Goal: Information Seeking & Learning: Find specific page/section

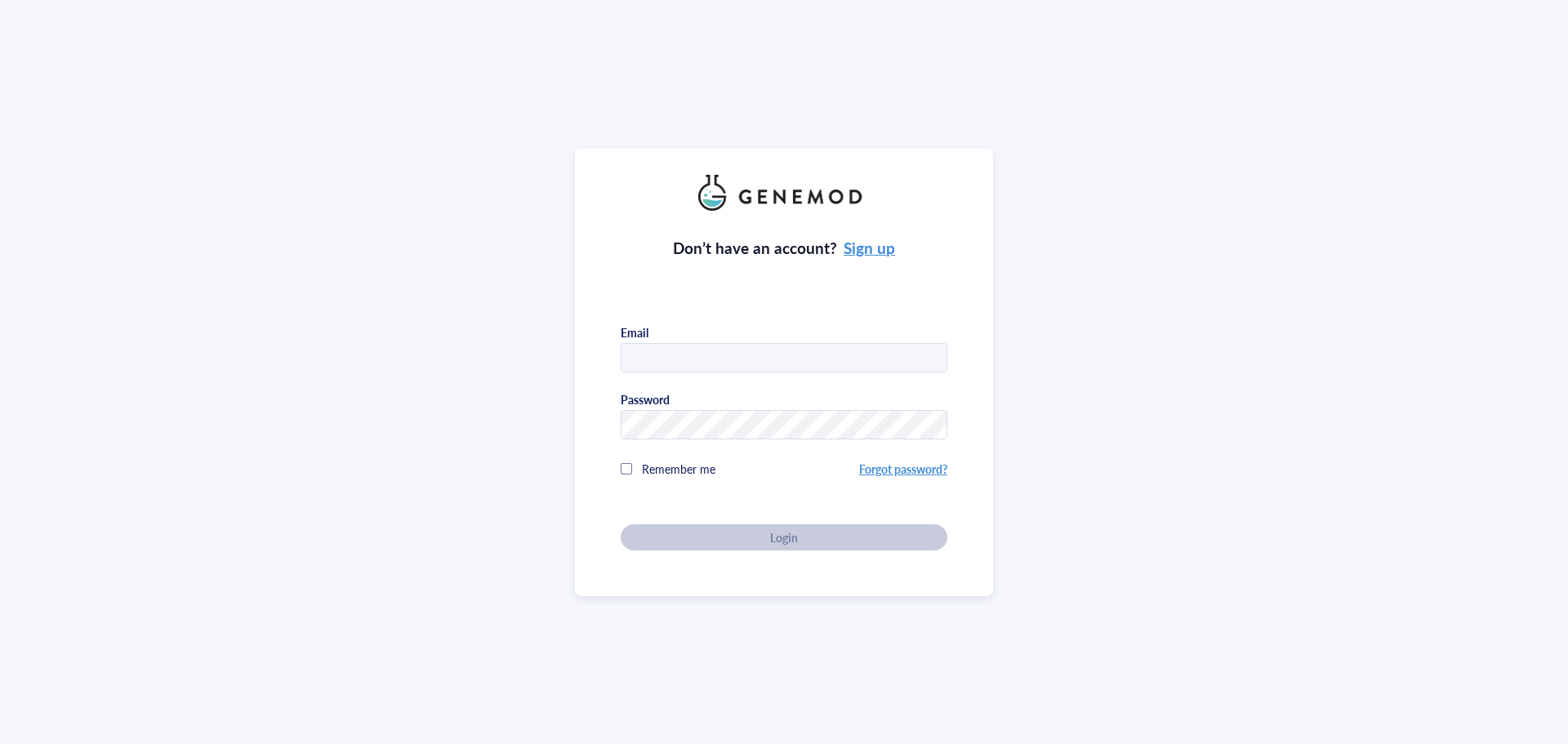
type input "[EMAIL_ADDRESS][DOMAIN_NAME]"
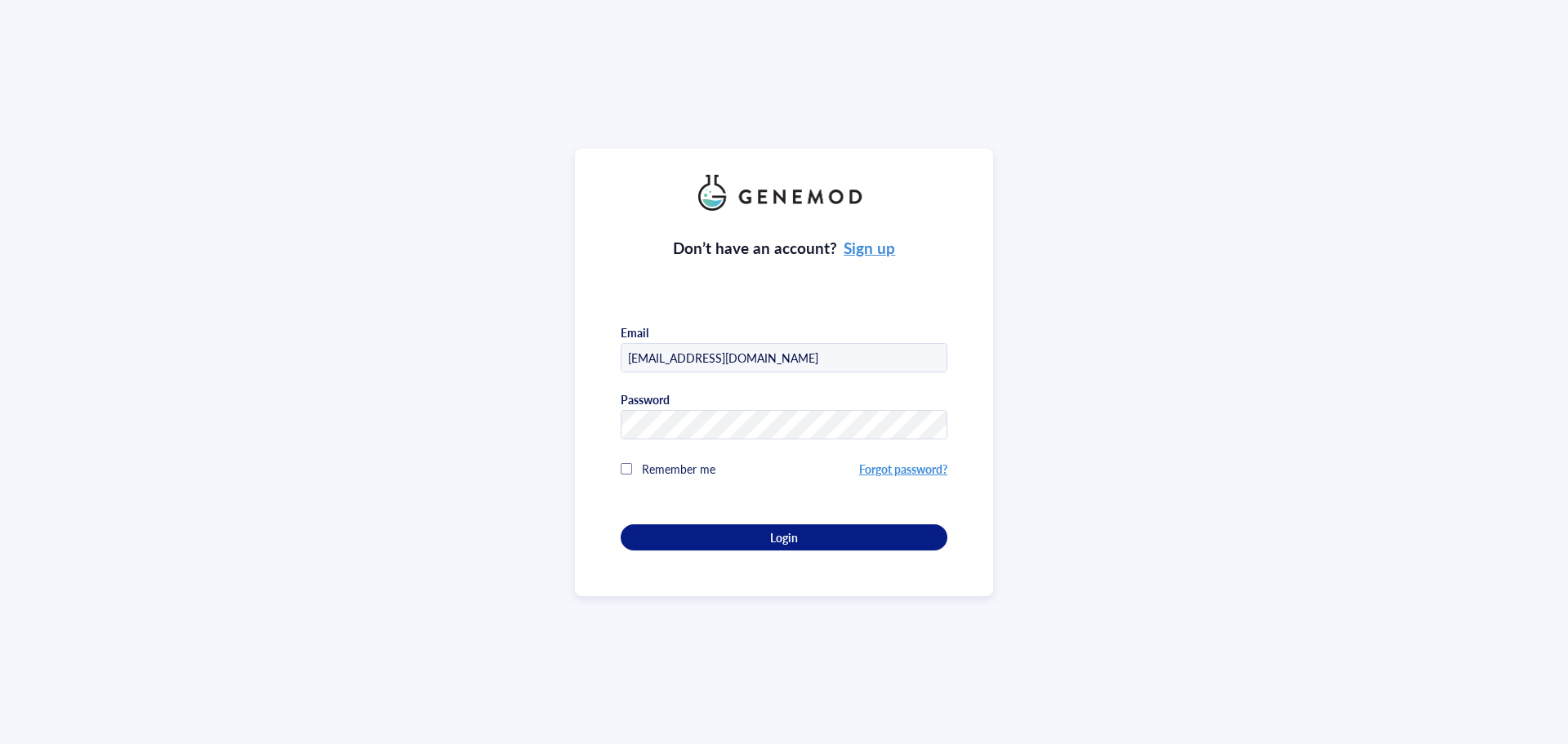
click at [656, 461] on span "Remember me" at bounding box center [678, 469] width 73 height 16
click at [677, 518] on div "Don’t have an account? Sign up Email [EMAIL_ADDRESS][DOMAIN_NAME] Password Reme…" at bounding box center [784, 380] width 327 height 340
click at [681, 532] on div "Login" at bounding box center [784, 537] width 274 height 15
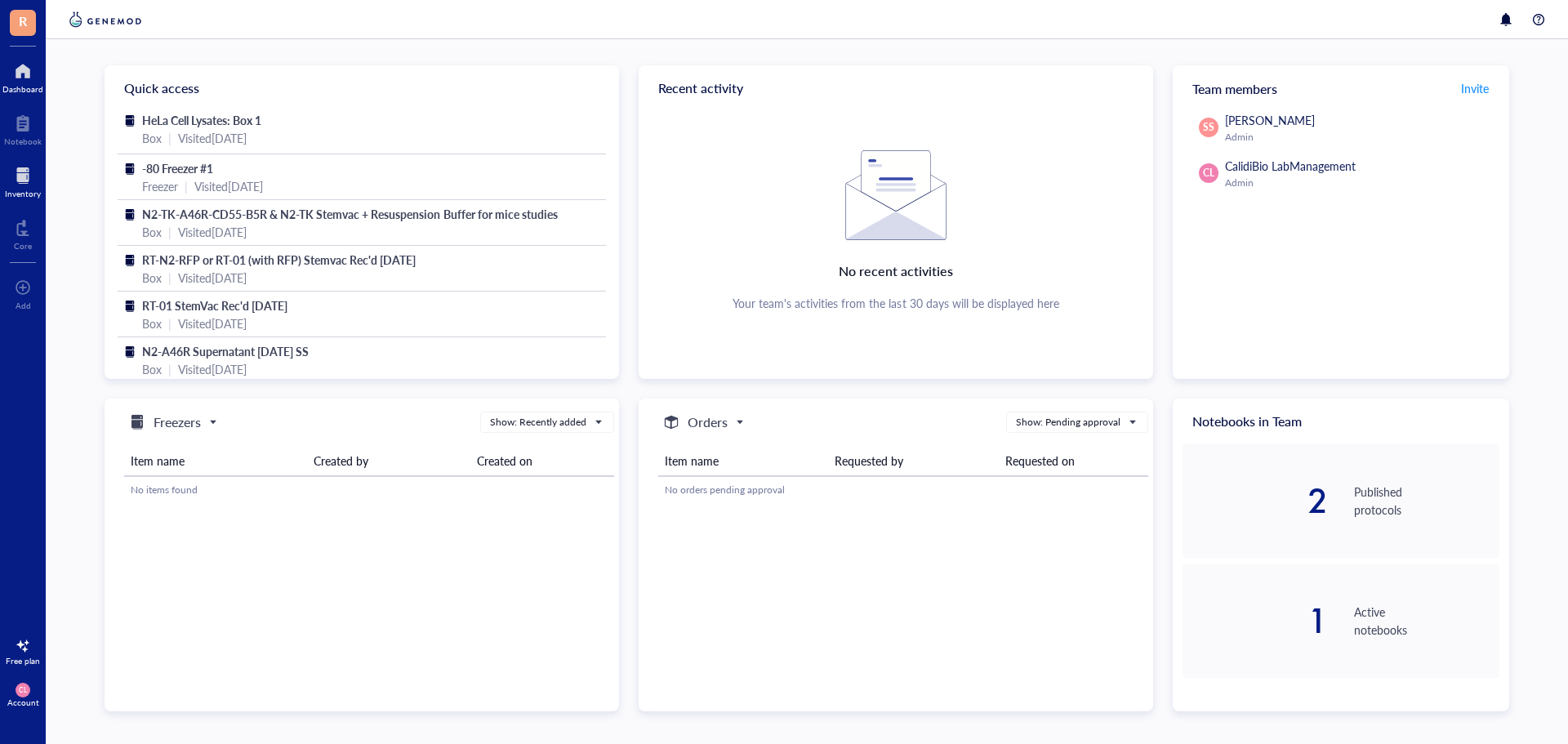
click at [16, 163] on div at bounding box center [23, 175] width 36 height 26
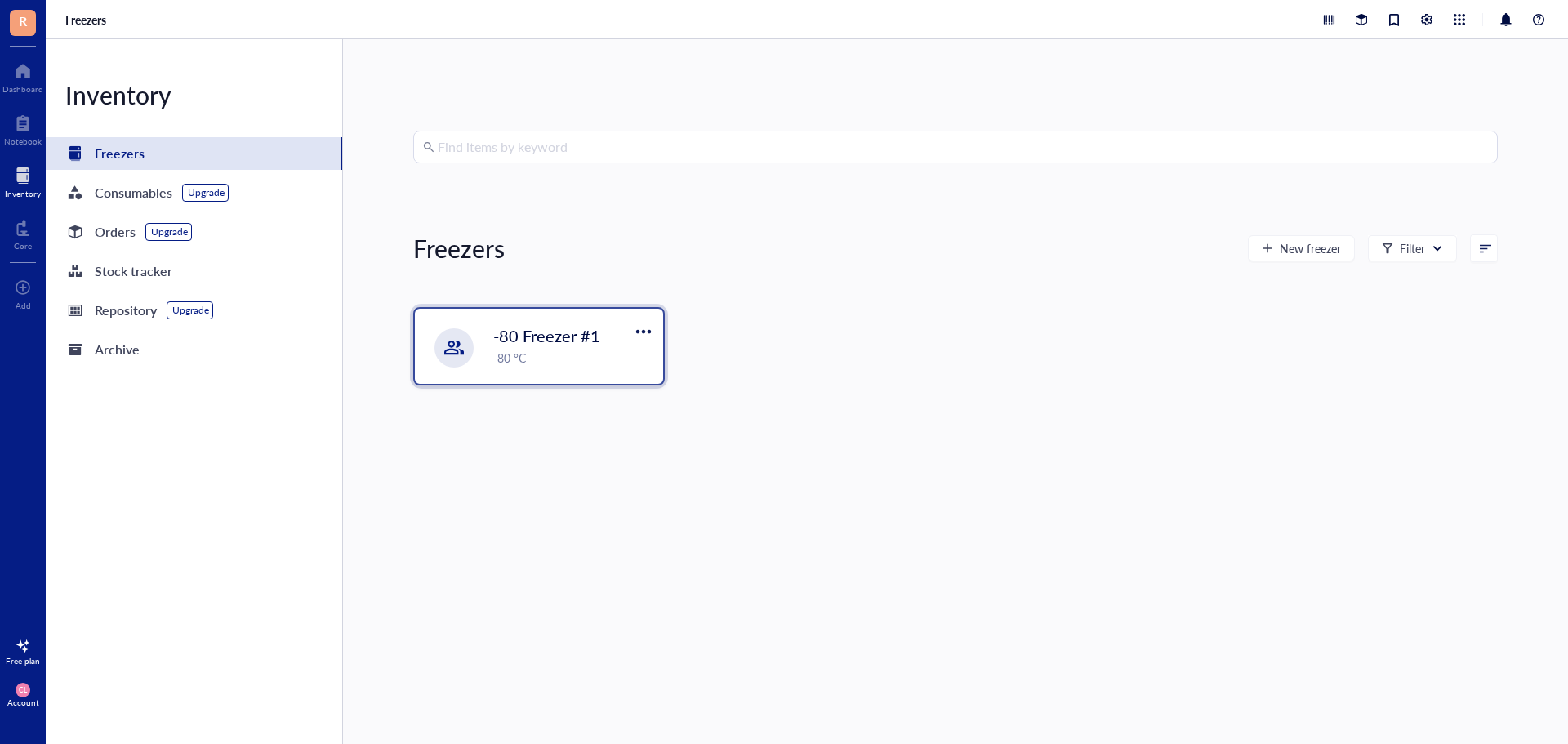
click at [543, 333] on span "-80 Freezer #1" at bounding box center [547, 336] width 107 height 23
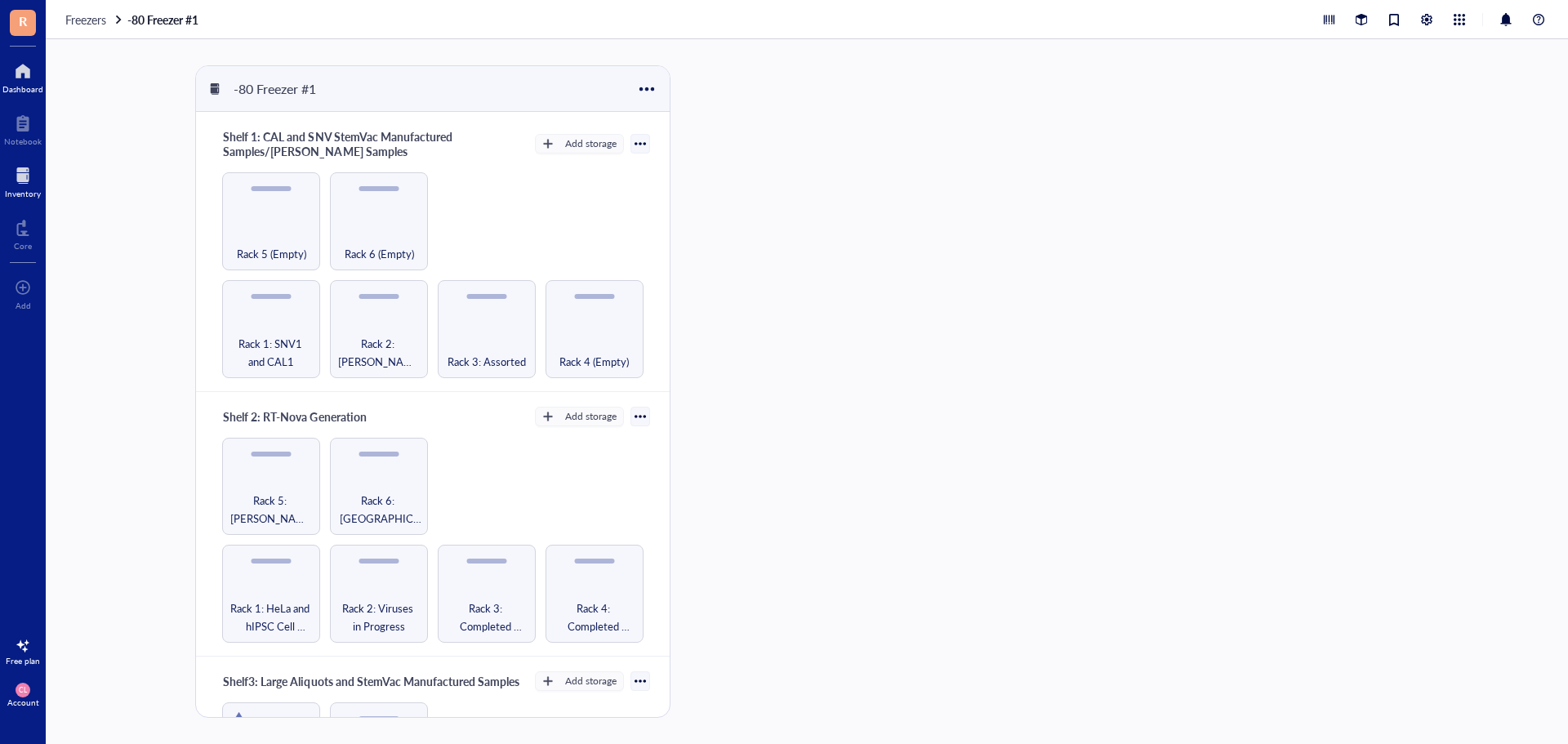
click at [27, 77] on div at bounding box center [23, 71] width 41 height 26
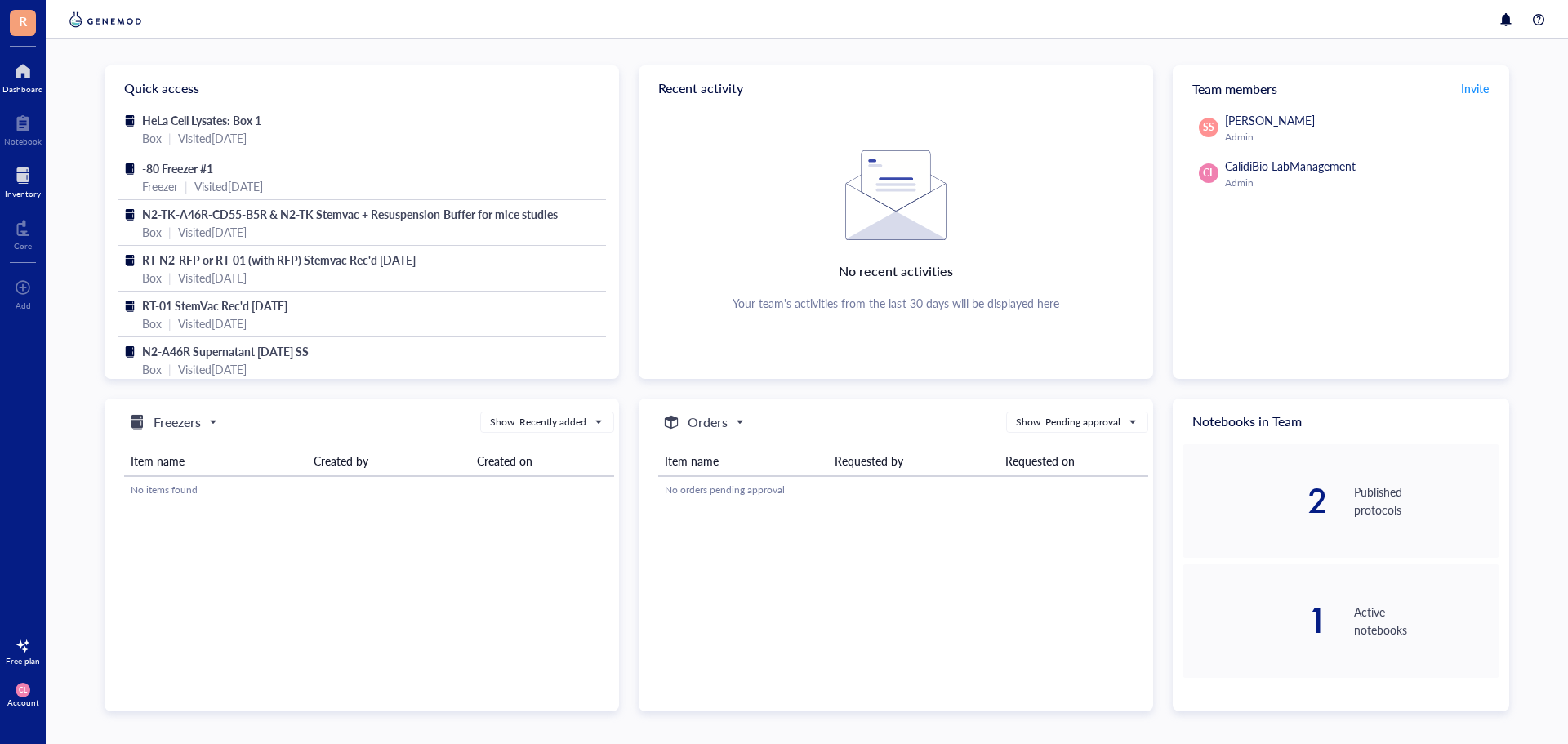
click at [22, 190] on div "Inventory" at bounding box center [23, 193] width 36 height 10
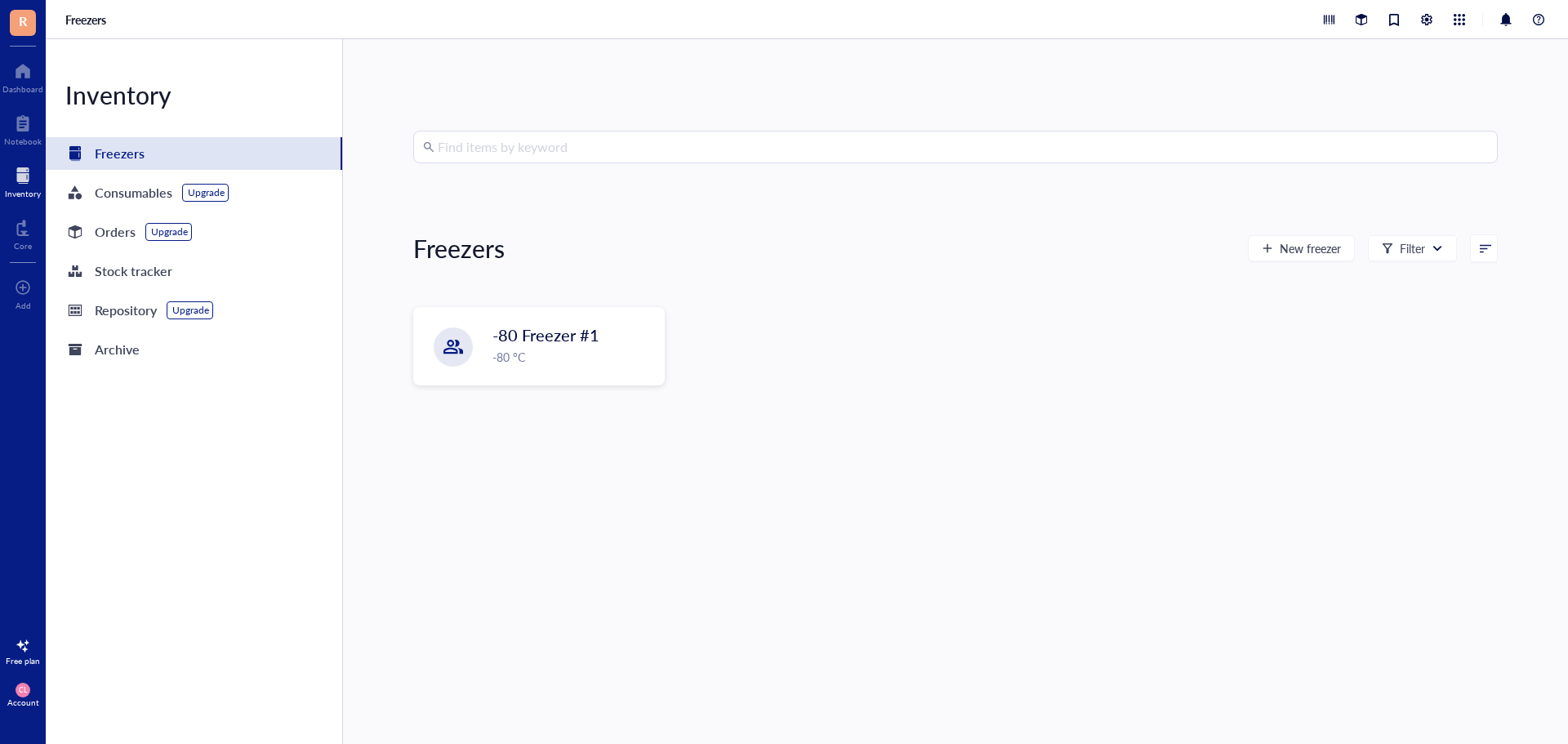
click at [560, 122] on div "Find items by keyword Freezers New freezer Filter -80 Freezer #1 -80 °C" at bounding box center [956, 392] width 1226 height 704
click at [565, 146] on input "search" at bounding box center [963, 147] width 1050 height 31
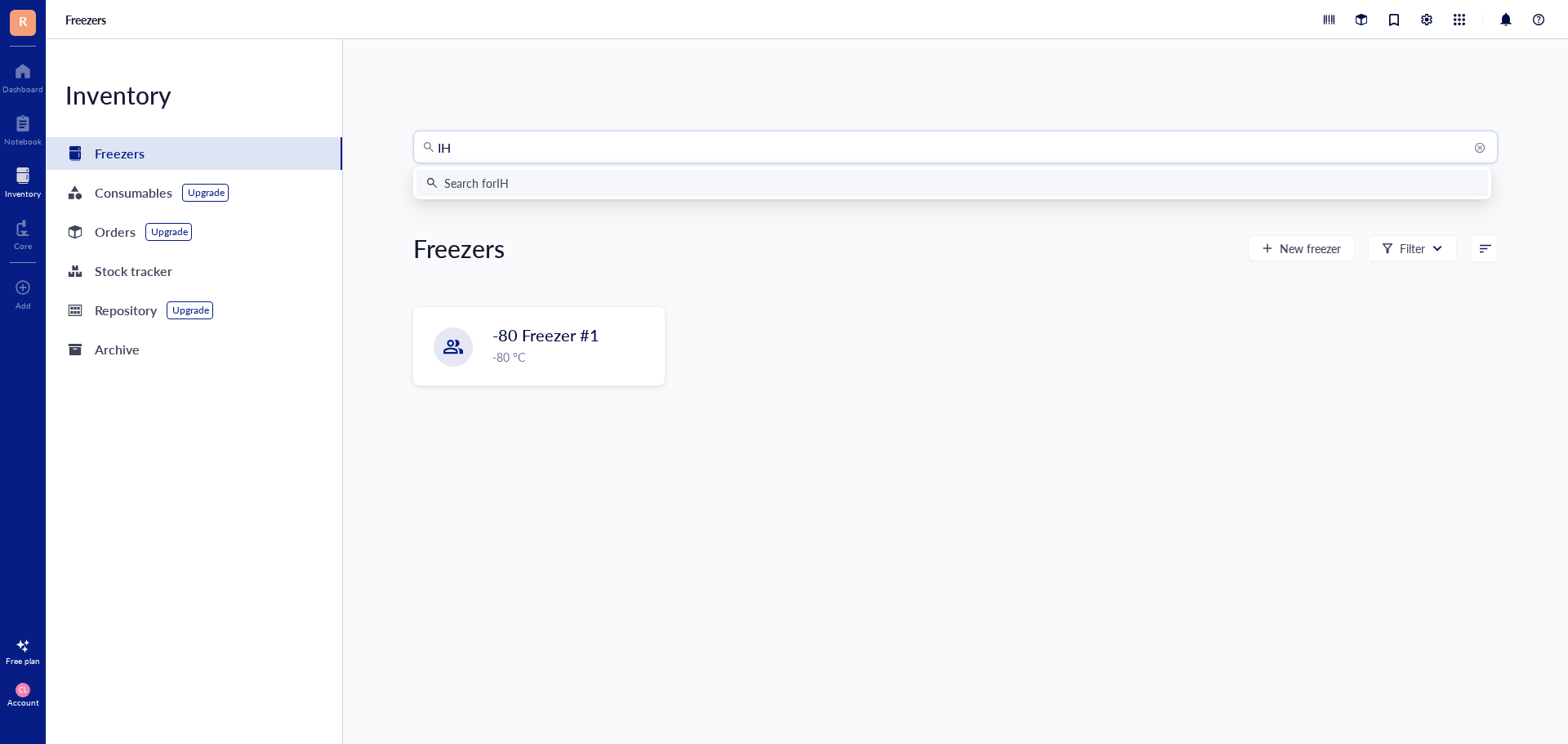
type input "IHD"
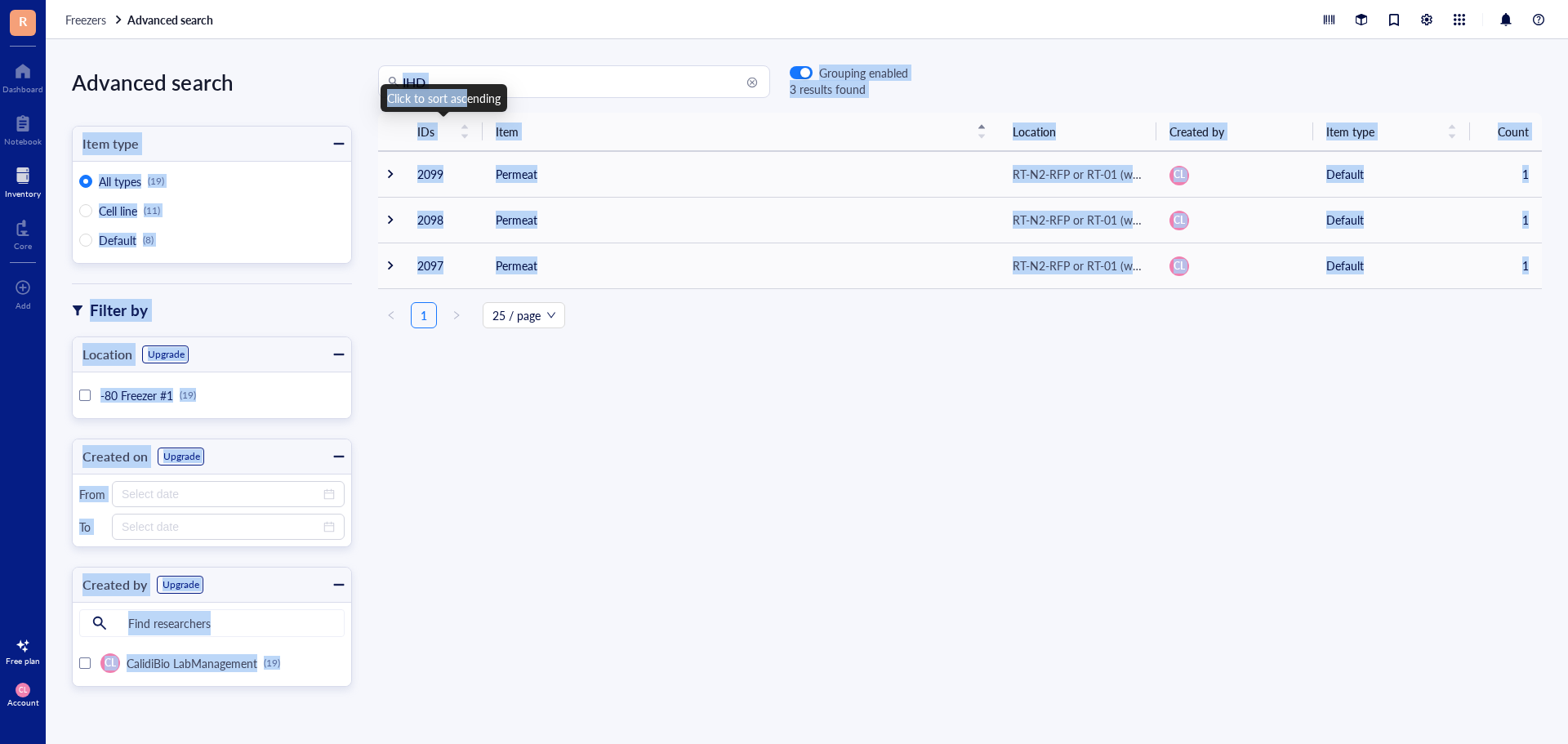
drag, startPoint x: 467, startPoint y: 88, endPoint x: 351, endPoint y: 77, distance: 116.5
click at [351, 77] on body "R Dashboard Notebook Inventory Core To pick up a draggable item, press the spac…" at bounding box center [784, 372] width 1568 height 744
click at [500, 79] on input "IHD" at bounding box center [581, 81] width 358 height 31
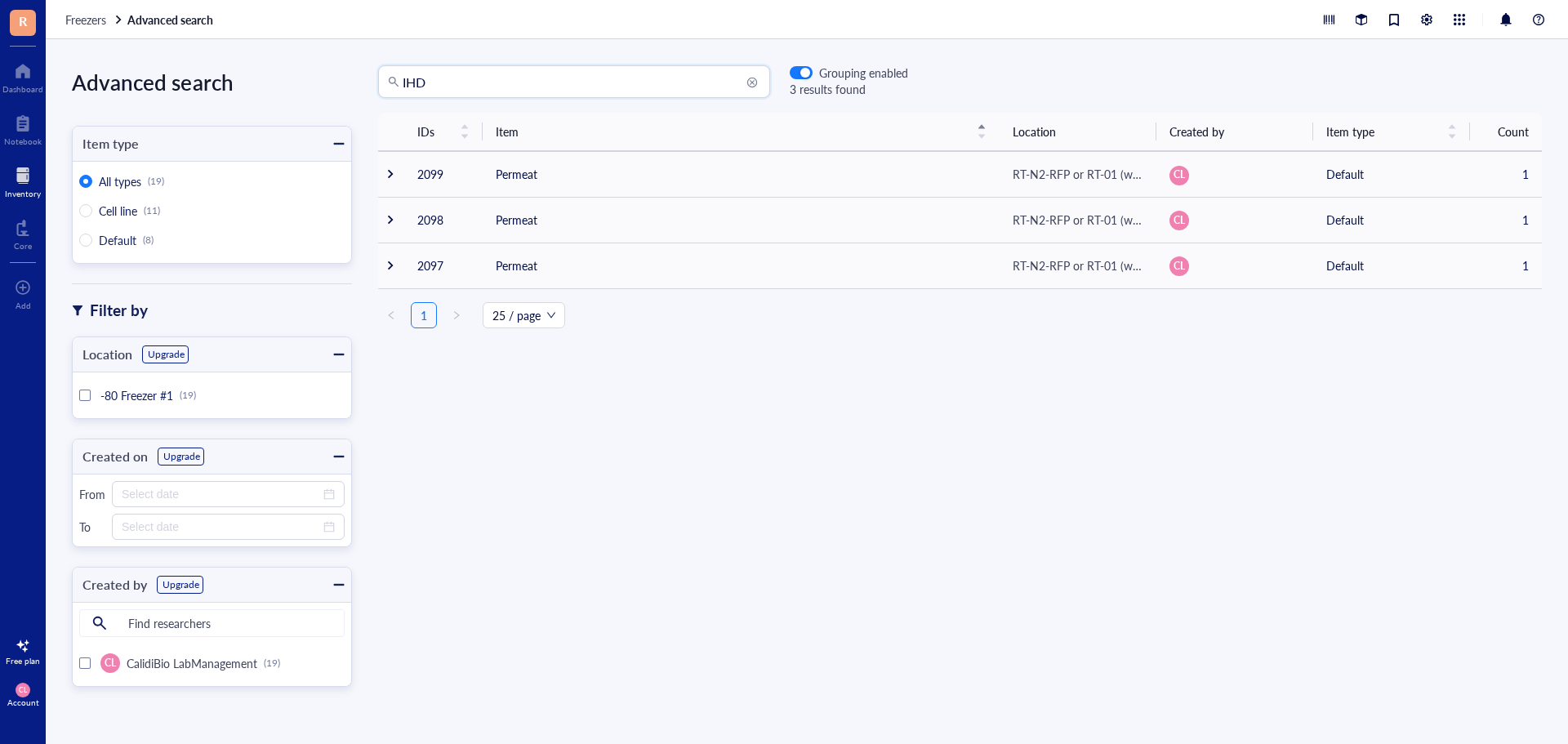
drag, startPoint x: 512, startPoint y: 86, endPoint x: 361, endPoint y: 77, distance: 151.3
click at [361, 77] on div "IHD IHD Grouping enabled 3 results found" at bounding box center [630, 81] width 556 height 33
type input "NR-52"
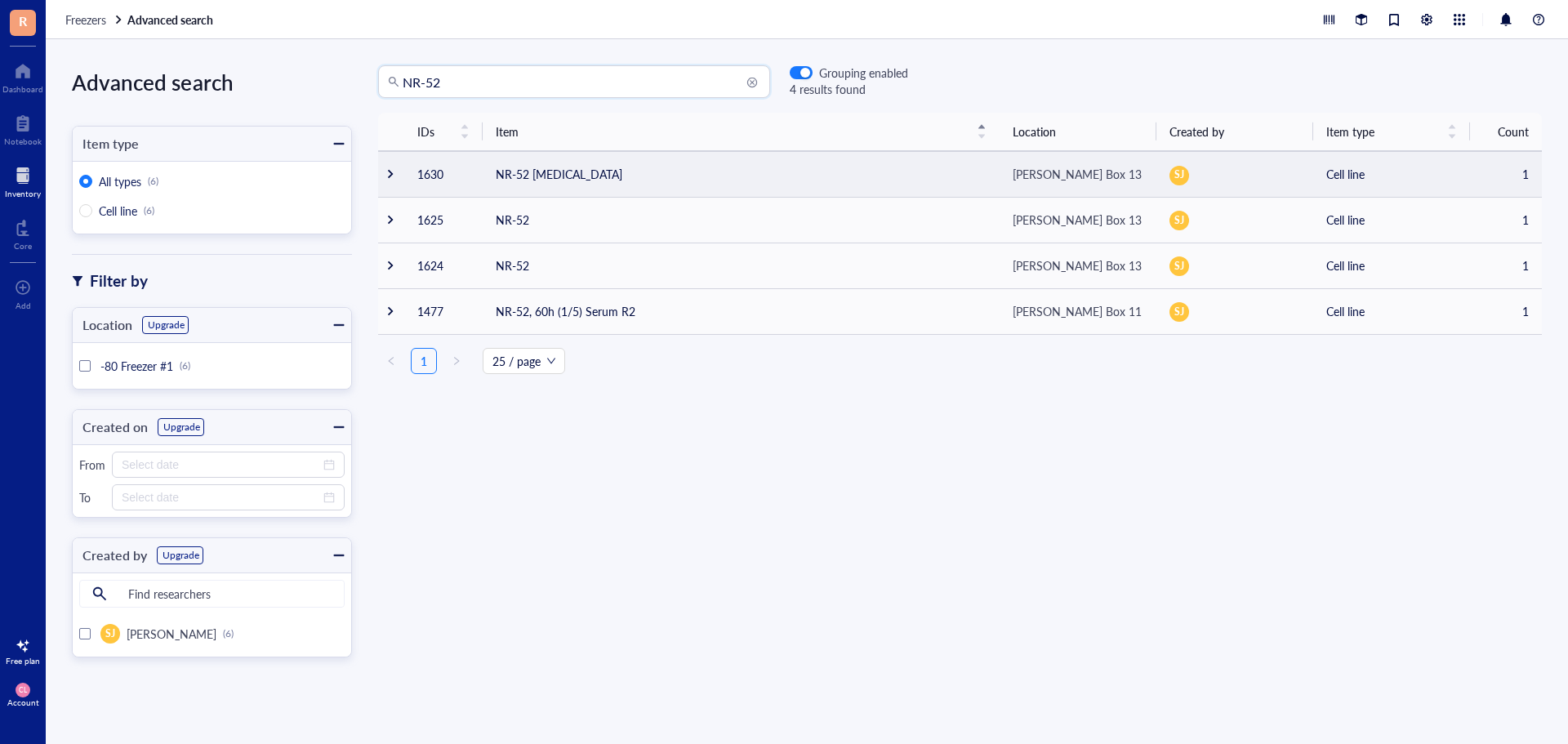
click at [1078, 170] on div "[PERSON_NAME] Box 13" at bounding box center [1077, 174] width 129 height 18
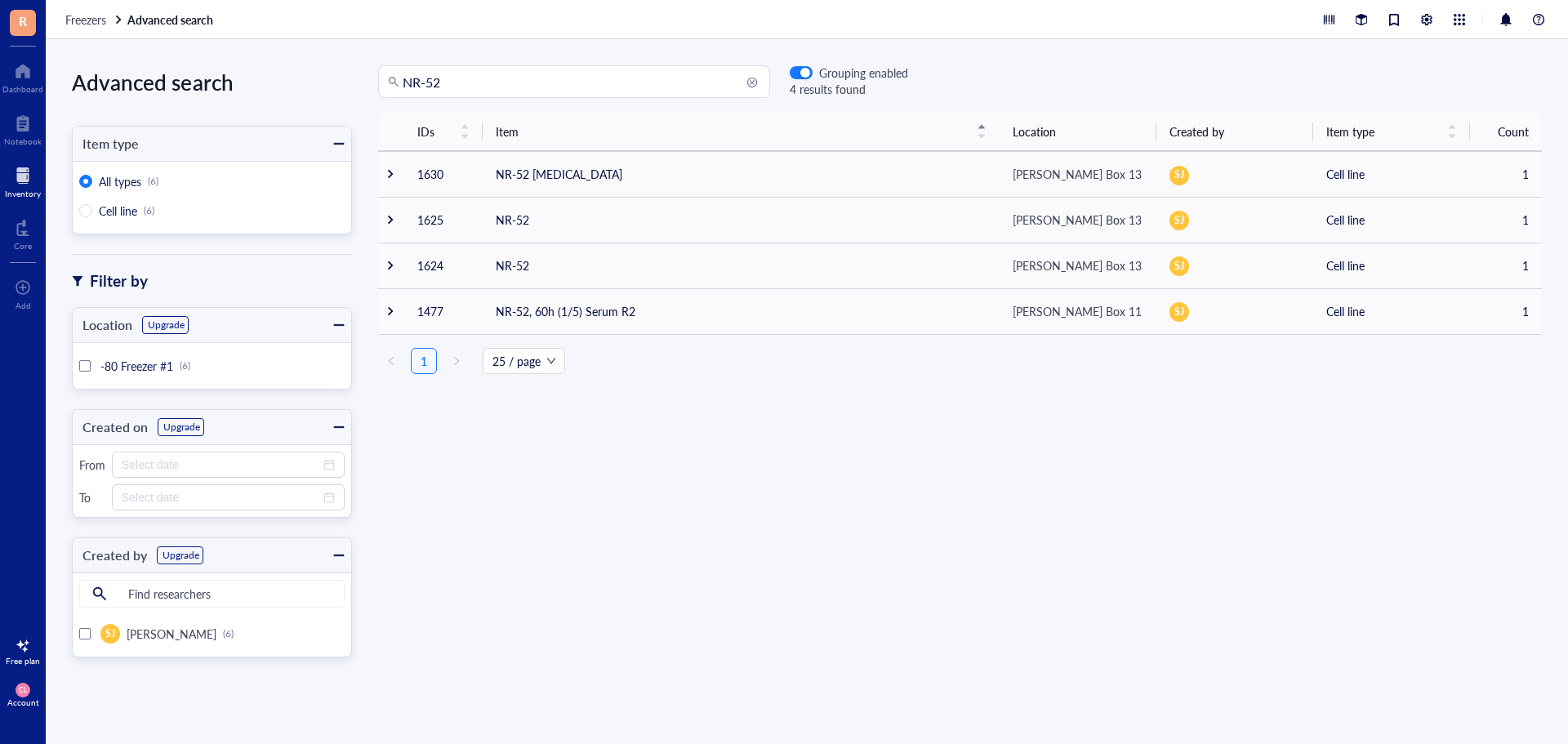
click at [968, 488] on div "IDs Item Location Created by Item type Count 1630 NR-52 [MEDICAL_DATA] [PERSON_…" at bounding box center [961, 400] width 1217 height 574
drag, startPoint x: 649, startPoint y: 542, endPoint x: 1116, endPoint y: 536, distance: 467.0
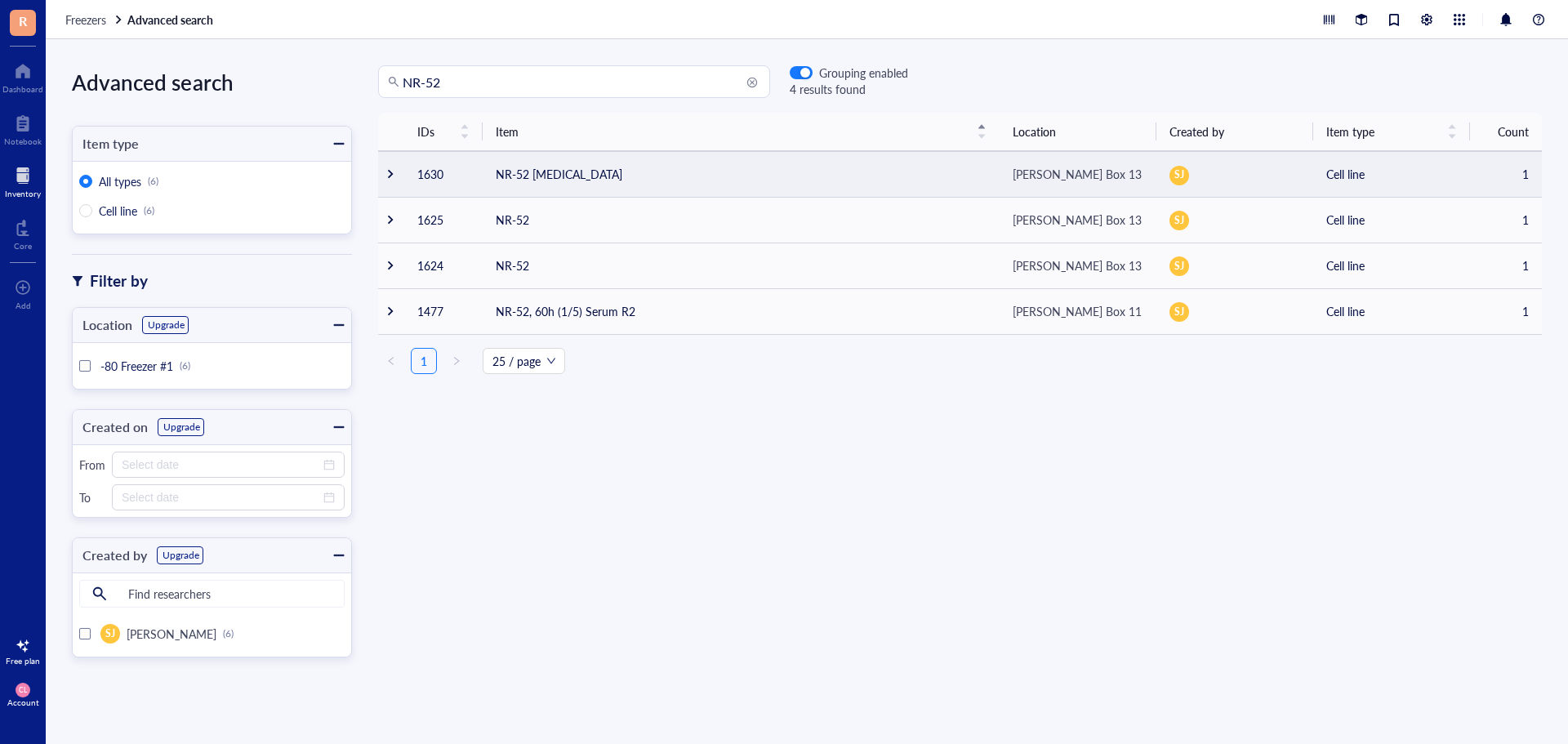
click at [380, 181] on td at bounding box center [391, 174] width 26 height 46
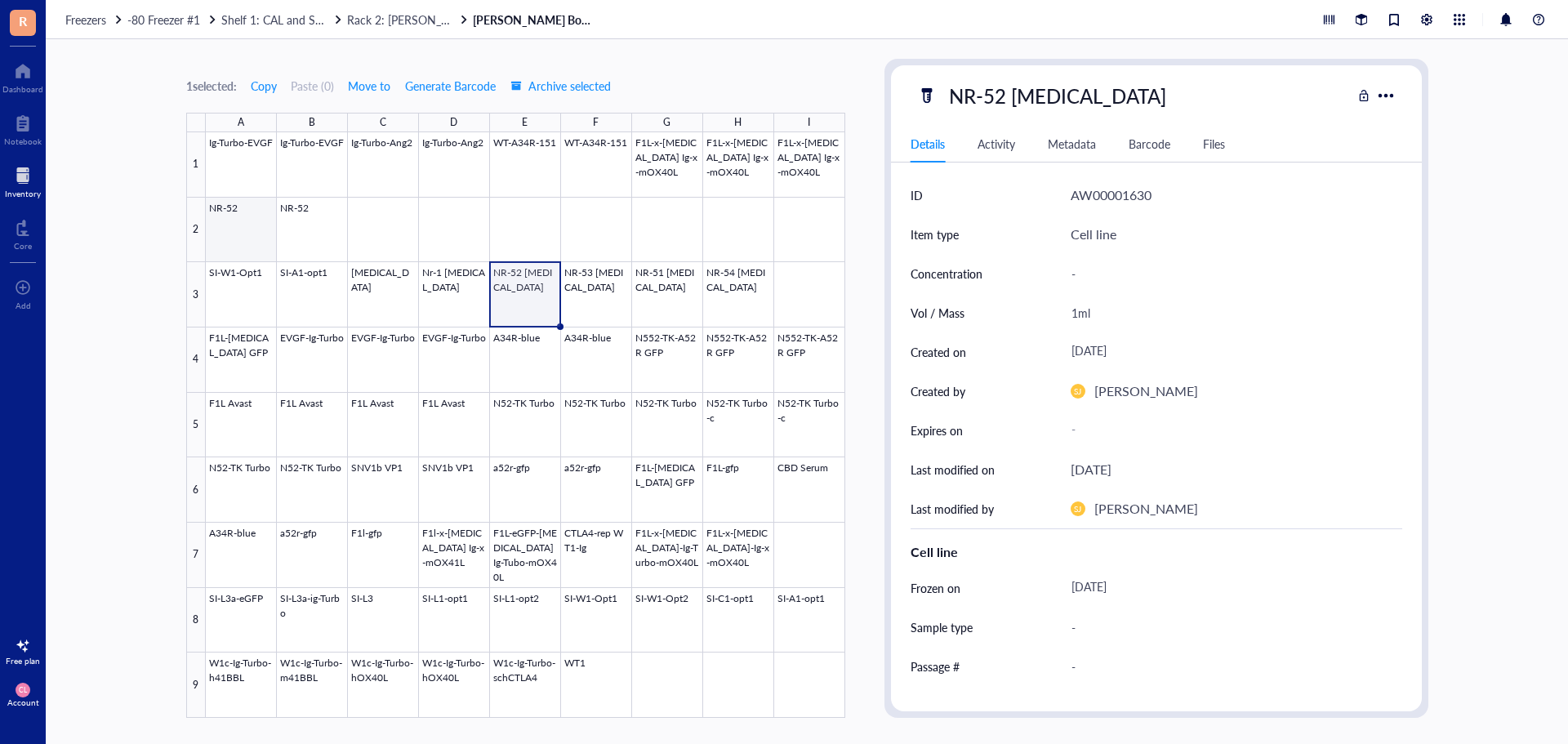
click at [271, 224] on div at bounding box center [525, 425] width 640 height 586
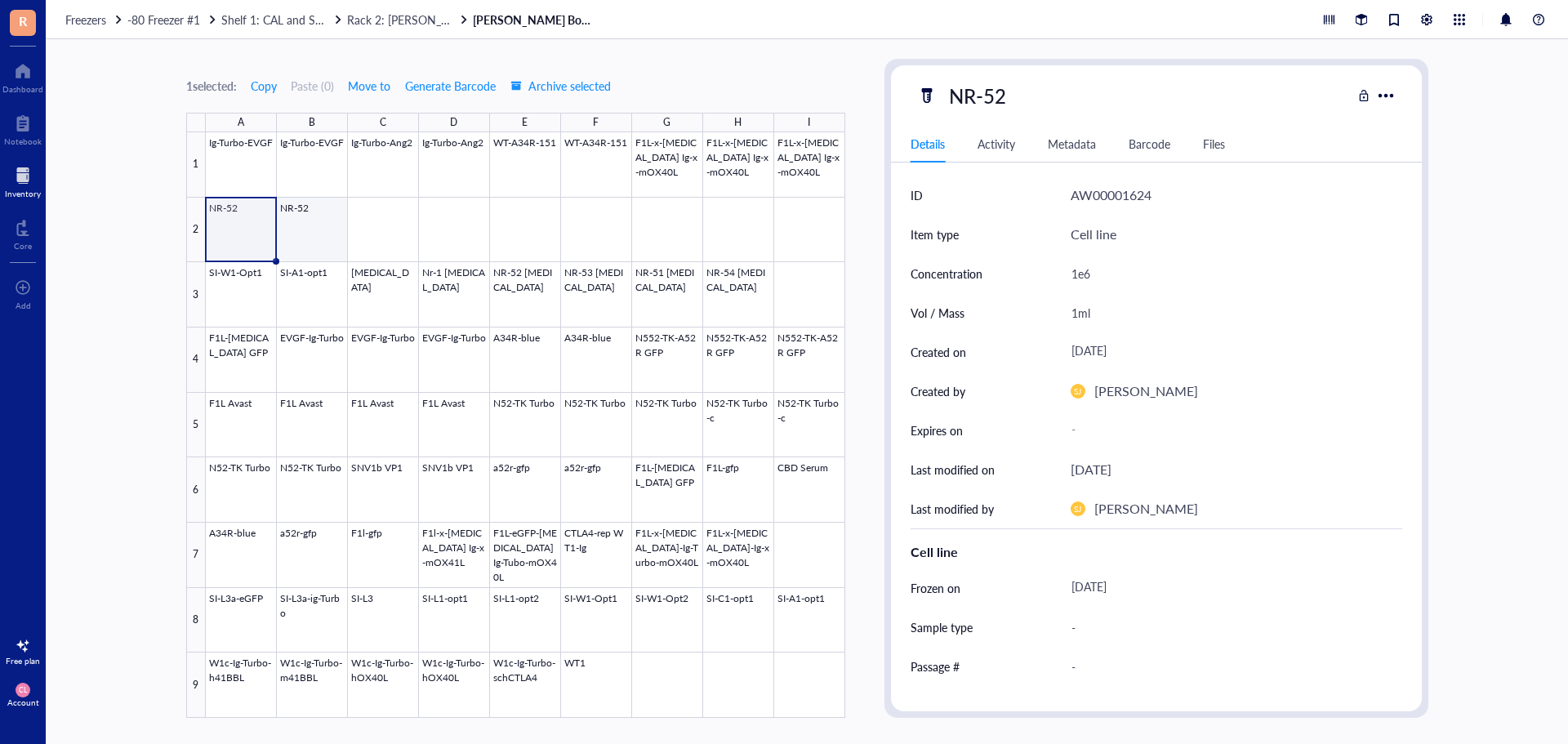
click at [323, 230] on div at bounding box center [525, 425] width 640 height 586
click at [390, 277] on div at bounding box center [525, 425] width 640 height 586
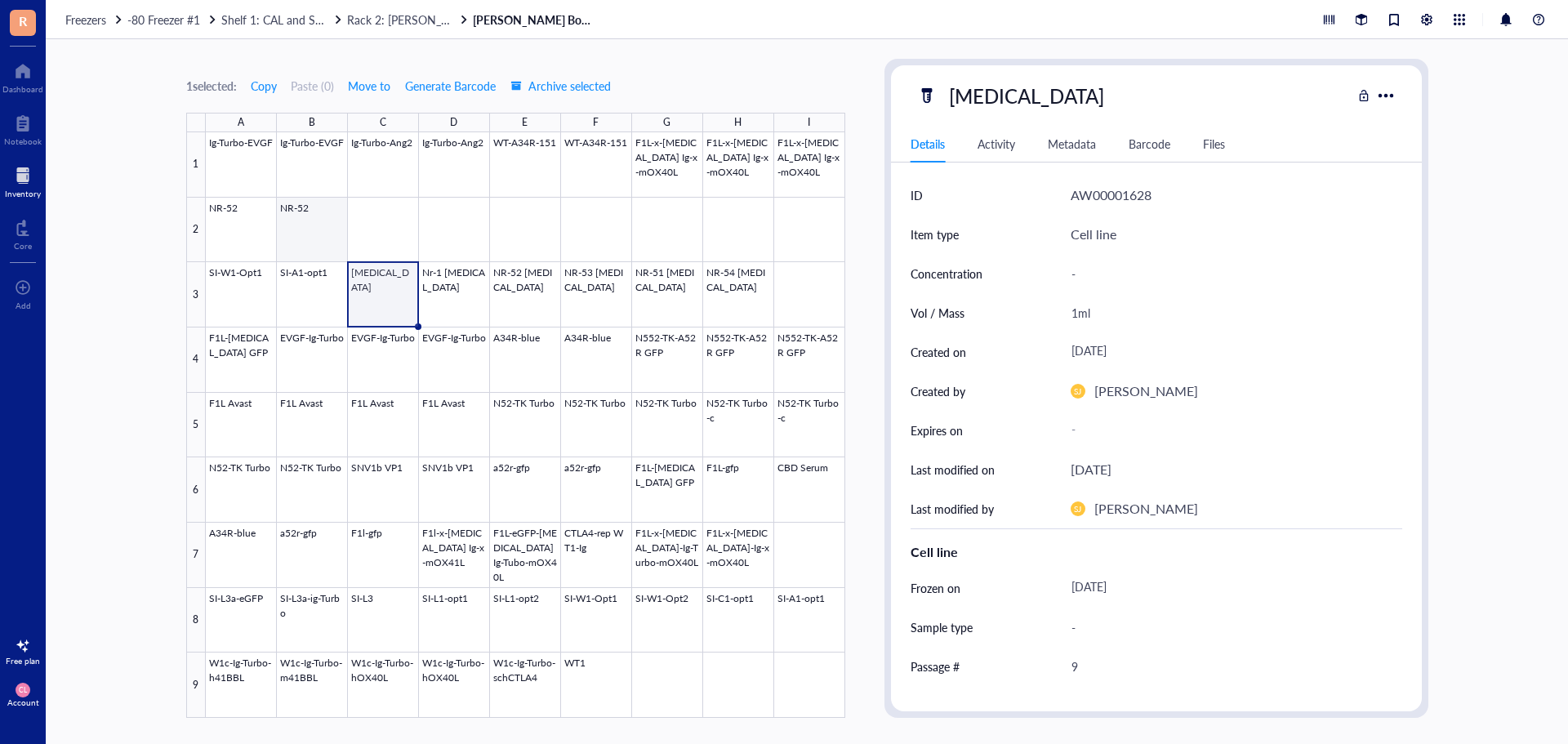
click at [295, 228] on div at bounding box center [525, 425] width 640 height 586
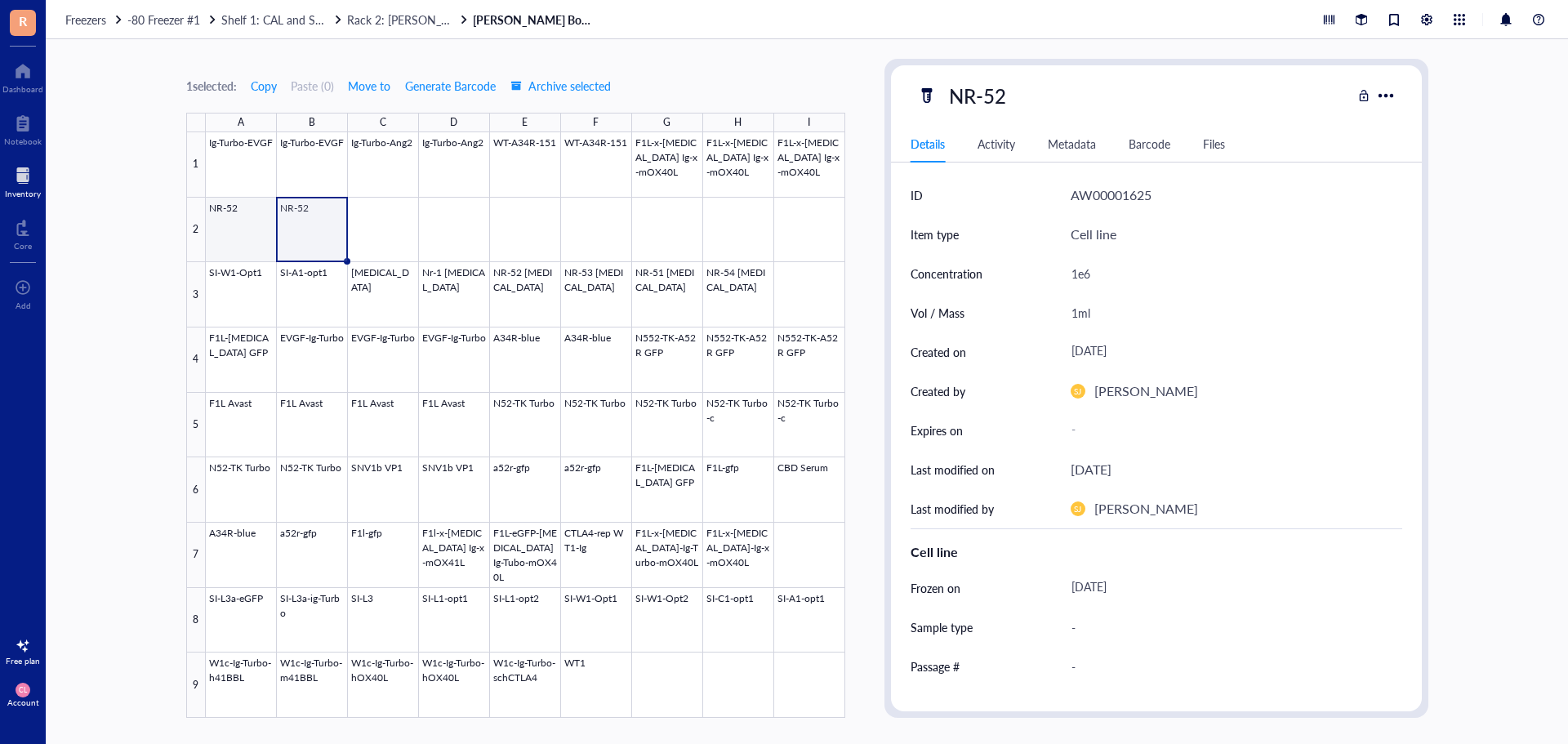
click at [233, 231] on div at bounding box center [525, 425] width 640 height 586
click at [291, 231] on div at bounding box center [525, 425] width 640 height 586
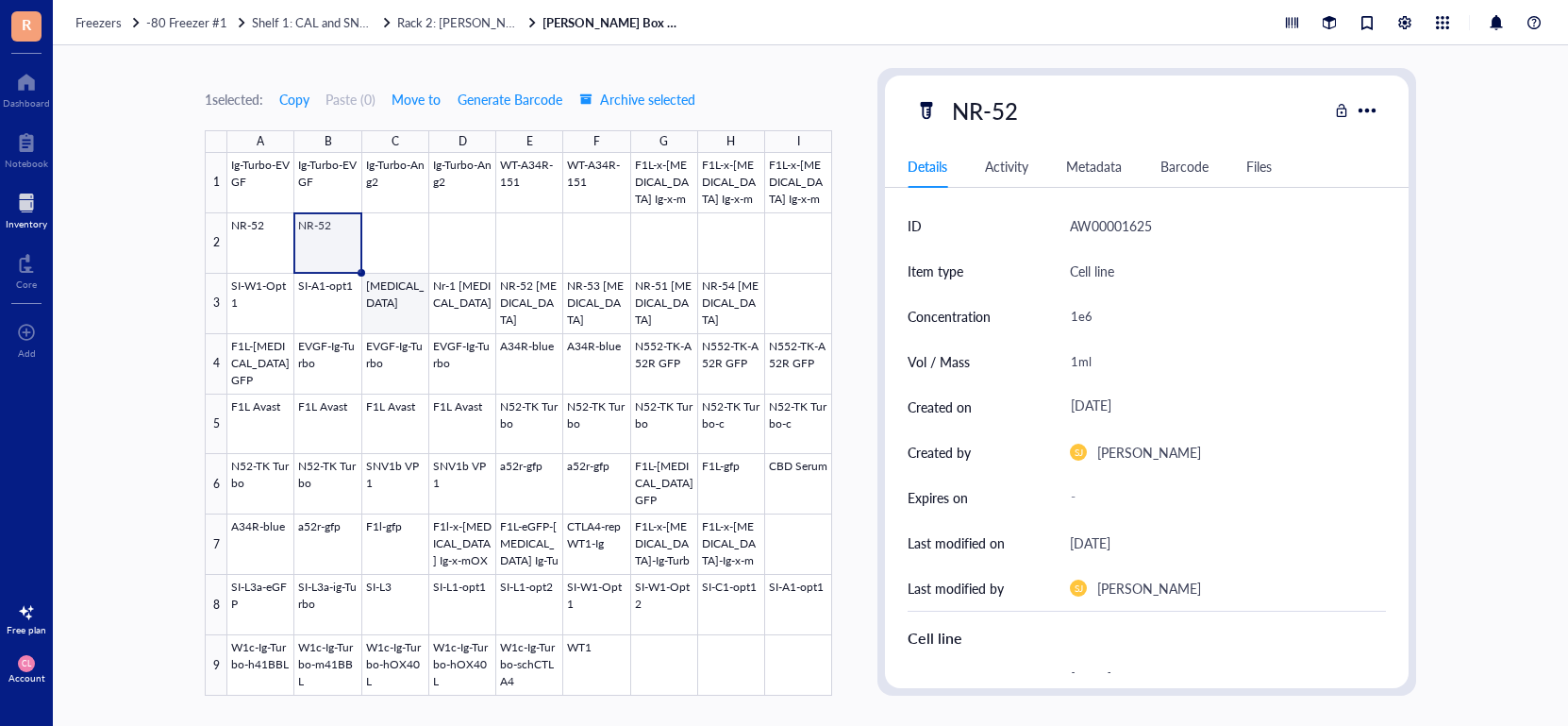
click at [399, 301] on div at bounding box center [530, 424] width 605 height 543
click at [321, 252] on div at bounding box center [530, 424] width 605 height 543
click at [394, 310] on div at bounding box center [530, 424] width 605 height 543
click at [328, 245] on div at bounding box center [530, 424] width 605 height 543
click at [503, 433] on div at bounding box center [530, 424] width 605 height 543
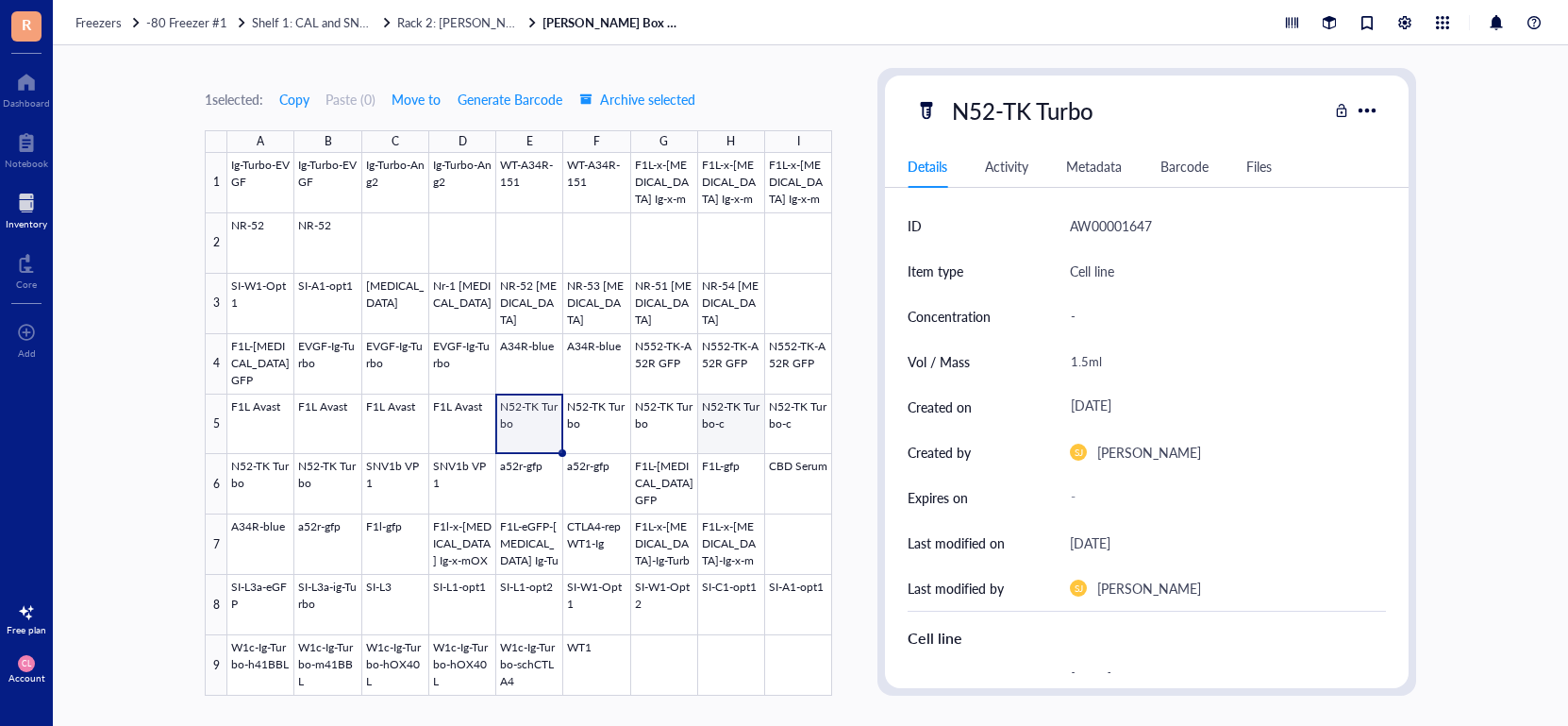
click at [710, 434] on div at bounding box center [530, 424] width 605 height 543
click at [654, 423] on div at bounding box center [530, 424] width 605 height 543
click at [728, 423] on div at bounding box center [530, 424] width 605 height 543
click at [319, 484] on div at bounding box center [530, 424] width 605 height 543
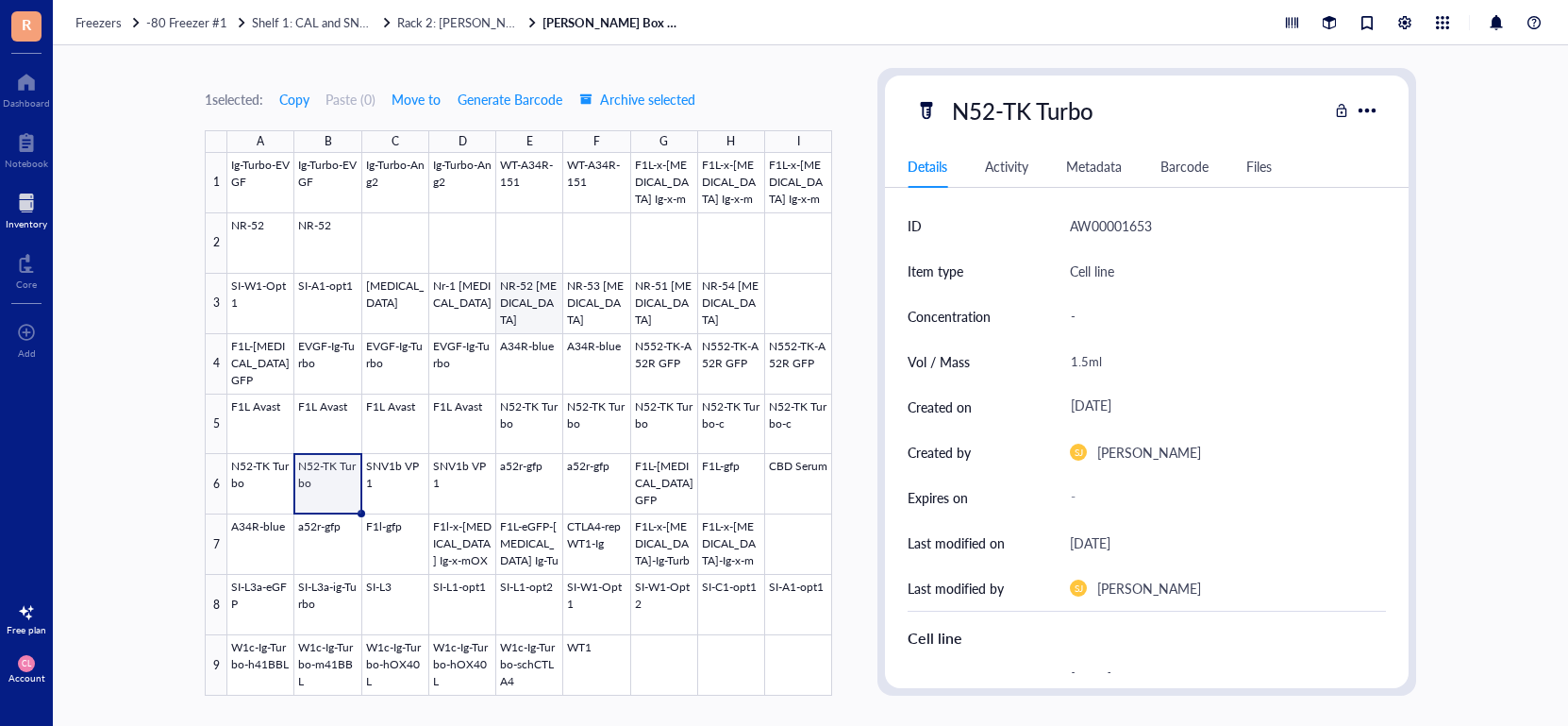
click at [535, 306] on div at bounding box center [530, 424] width 605 height 543
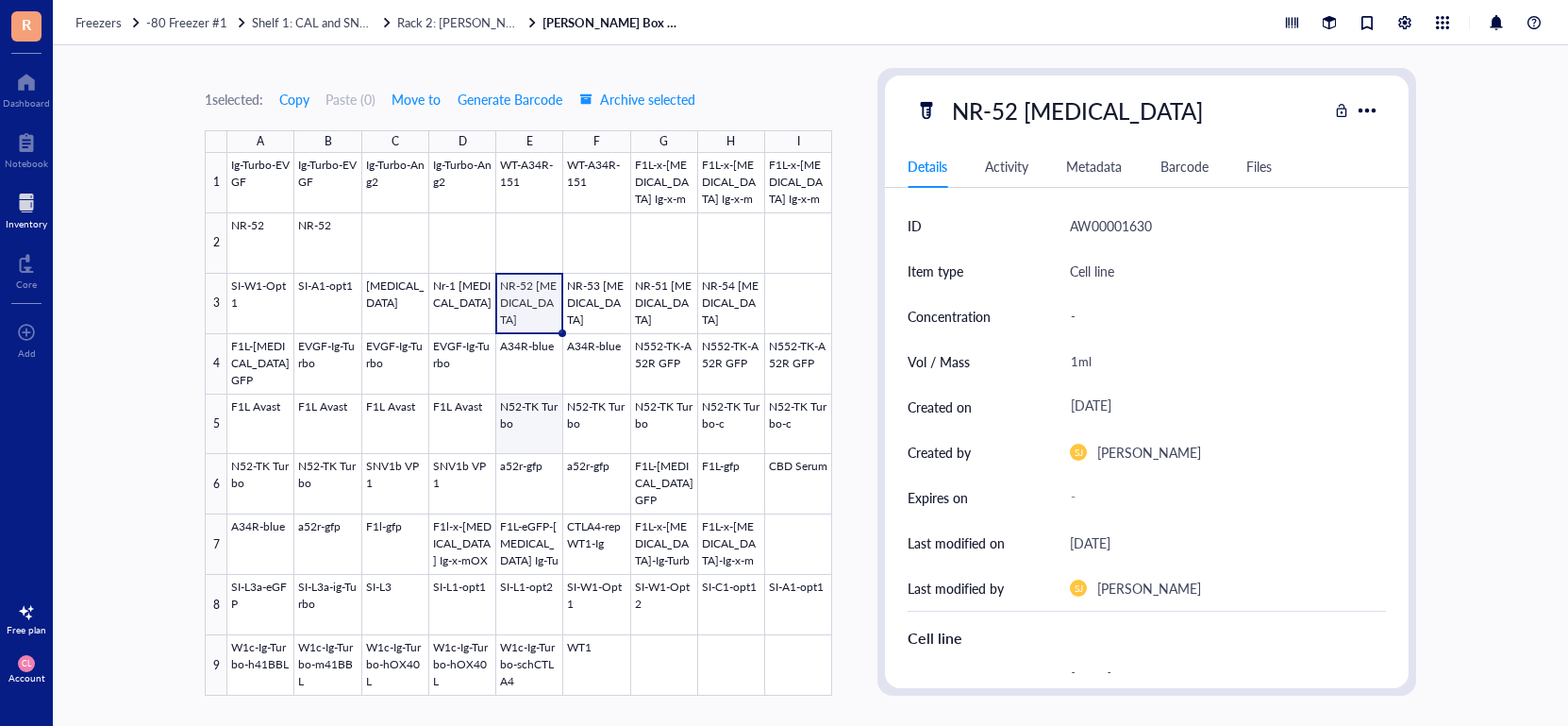
click at [548, 408] on div at bounding box center [530, 424] width 605 height 543
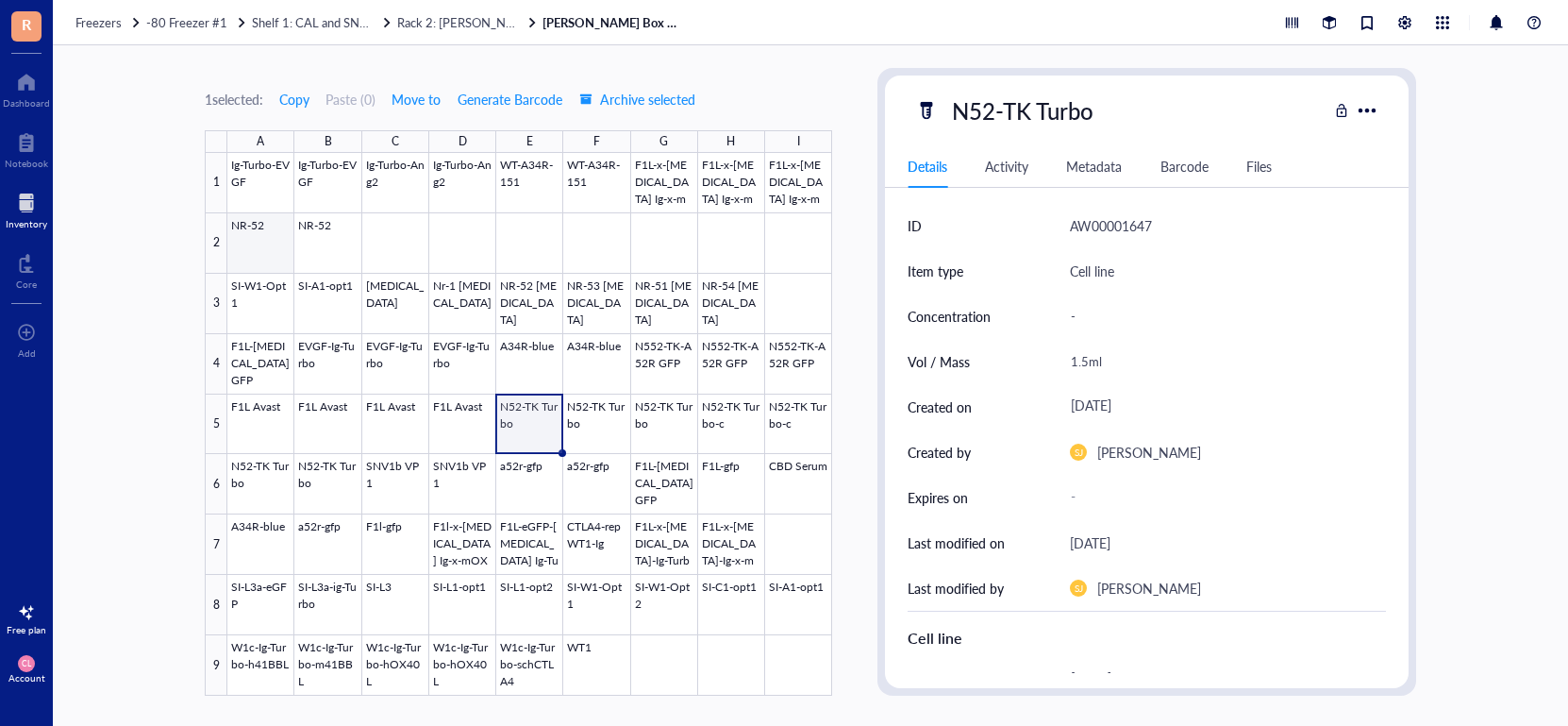
click at [277, 241] on div at bounding box center [530, 424] width 605 height 543
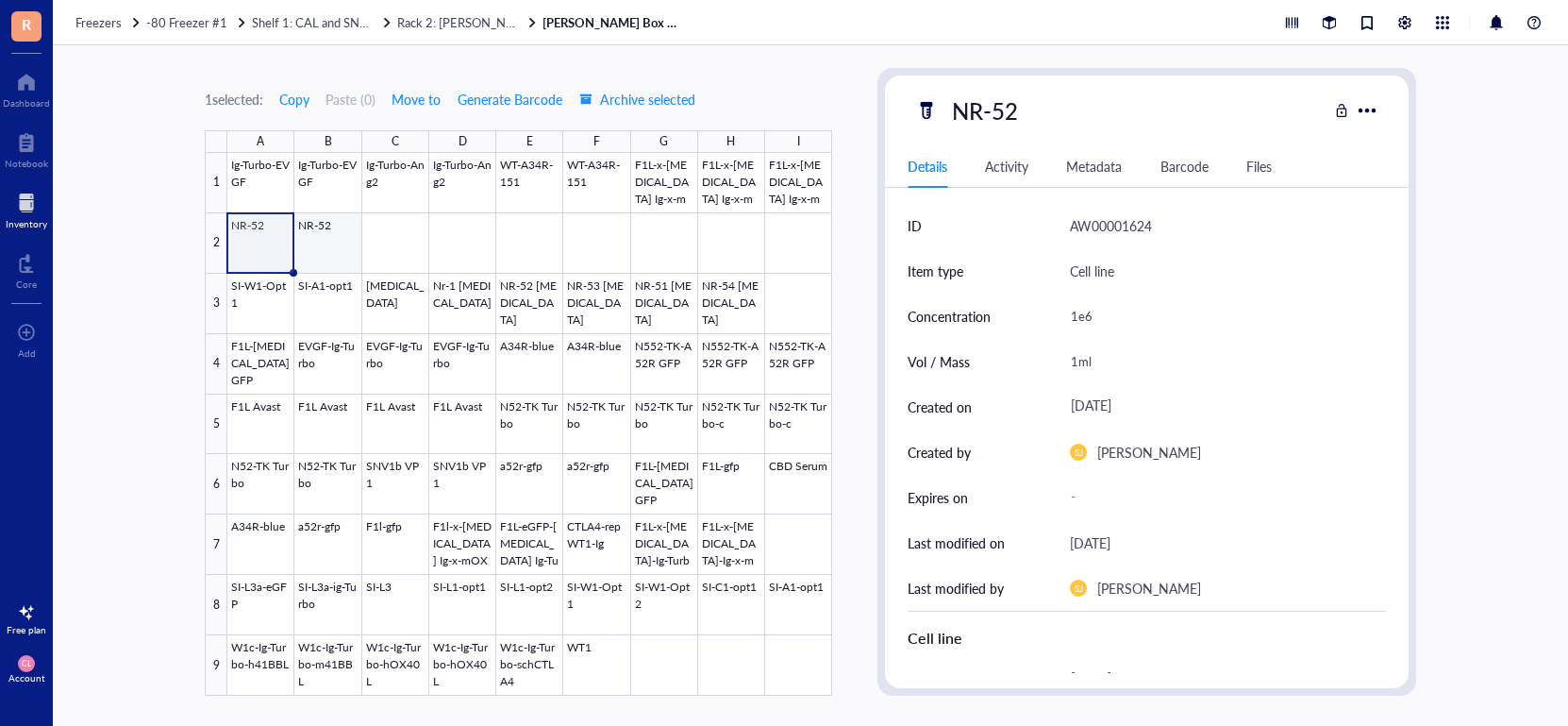
click at [341, 248] on div at bounding box center [530, 424] width 605 height 543
click at [545, 317] on div at bounding box center [530, 424] width 605 height 543
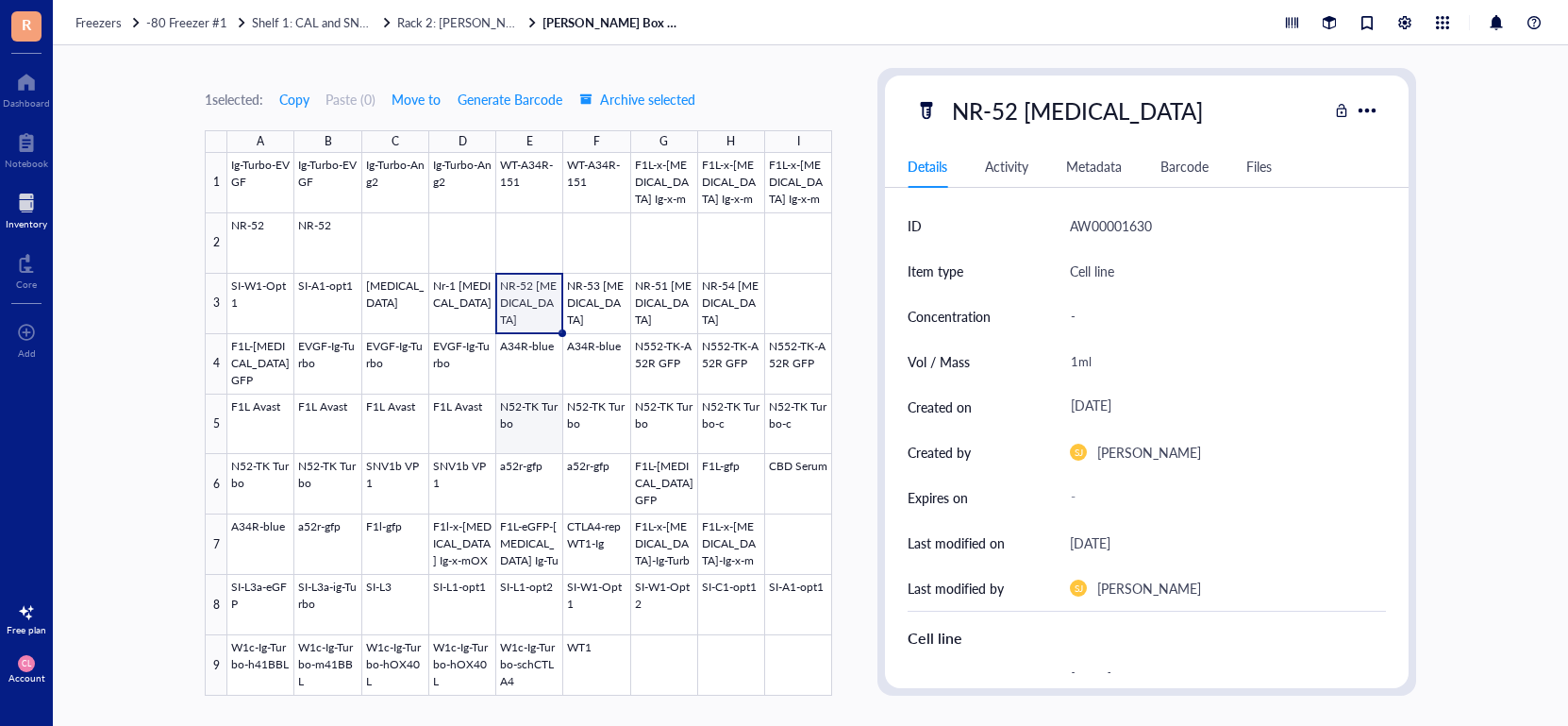
click at [505, 434] on div at bounding box center [530, 424] width 605 height 543
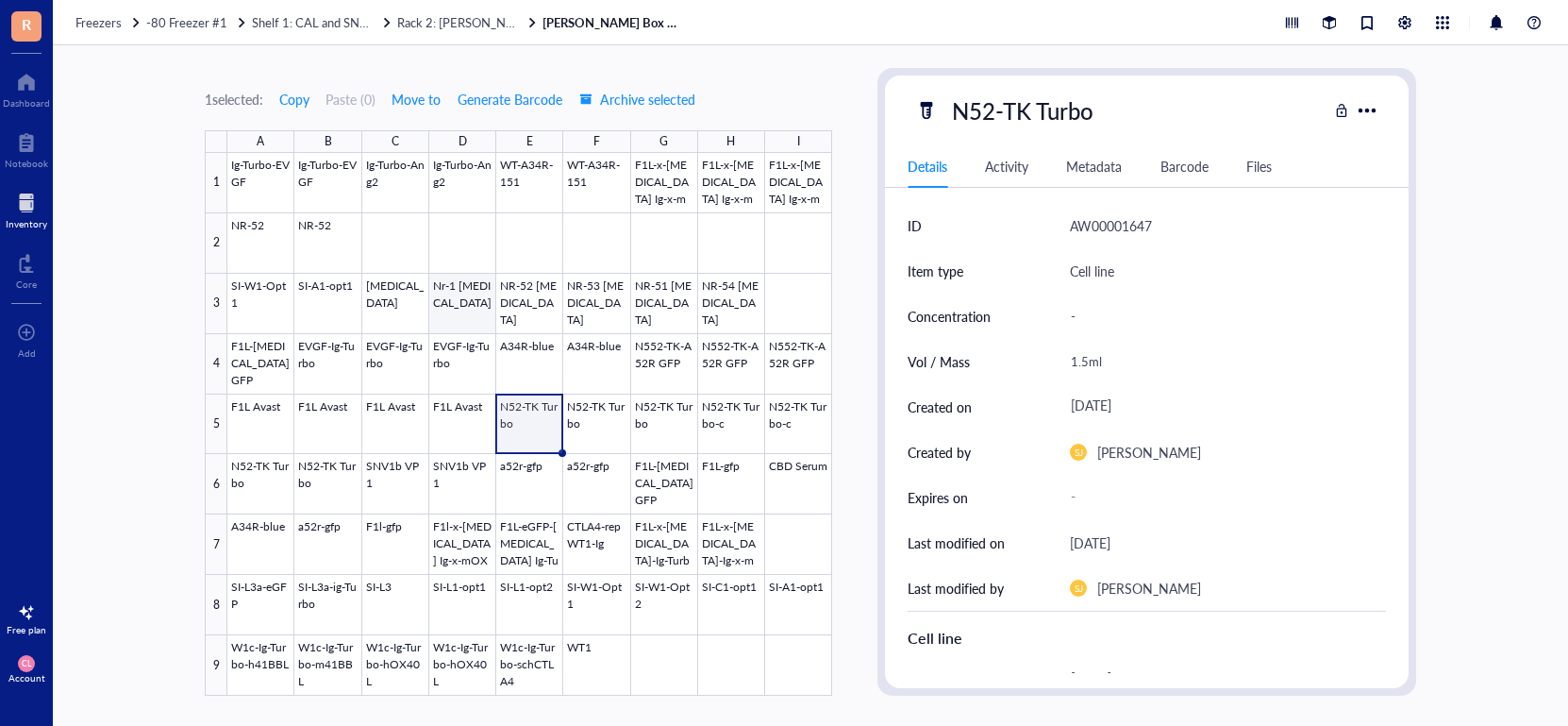
click at [476, 314] on div at bounding box center [530, 424] width 605 height 543
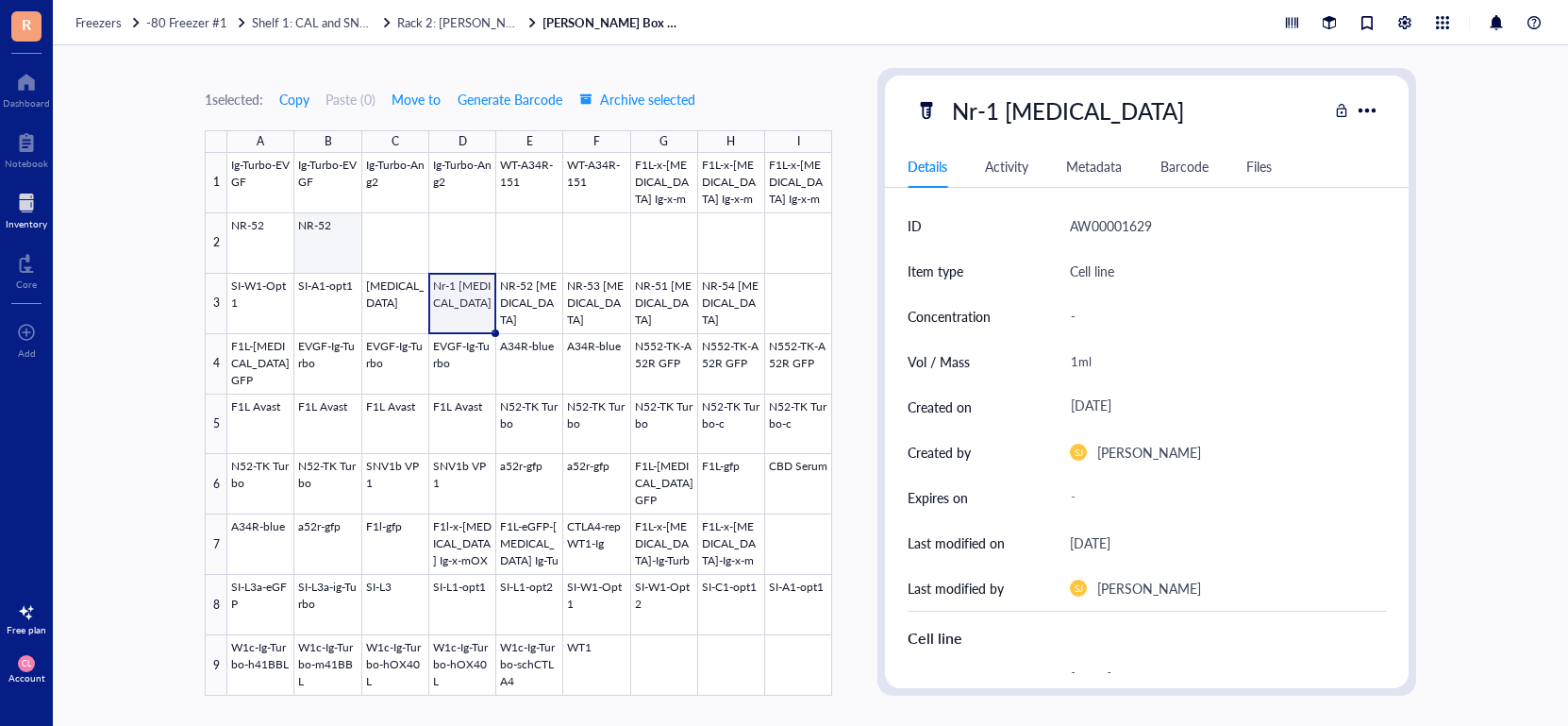
click at [313, 258] on div at bounding box center [530, 424] width 605 height 543
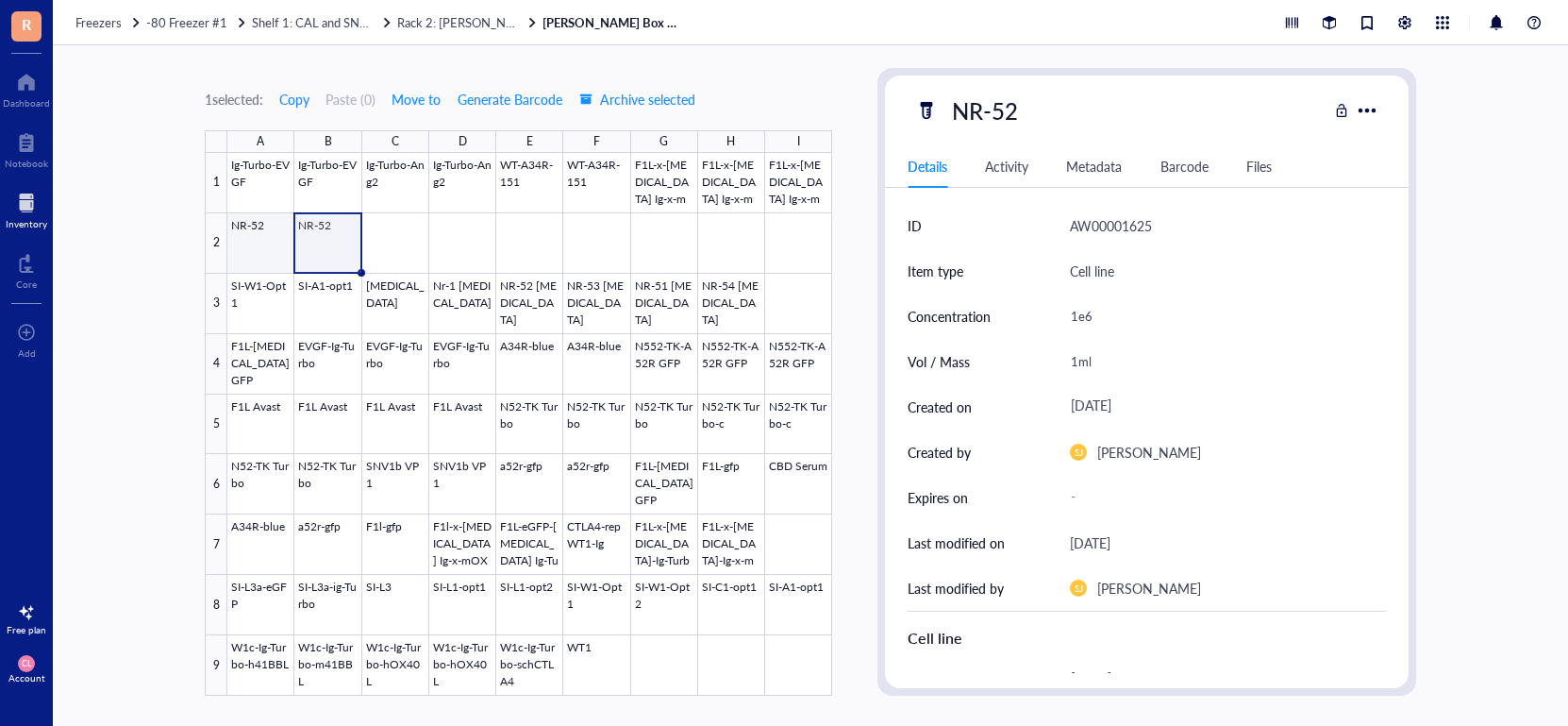
click at [270, 252] on div at bounding box center [530, 424] width 605 height 543
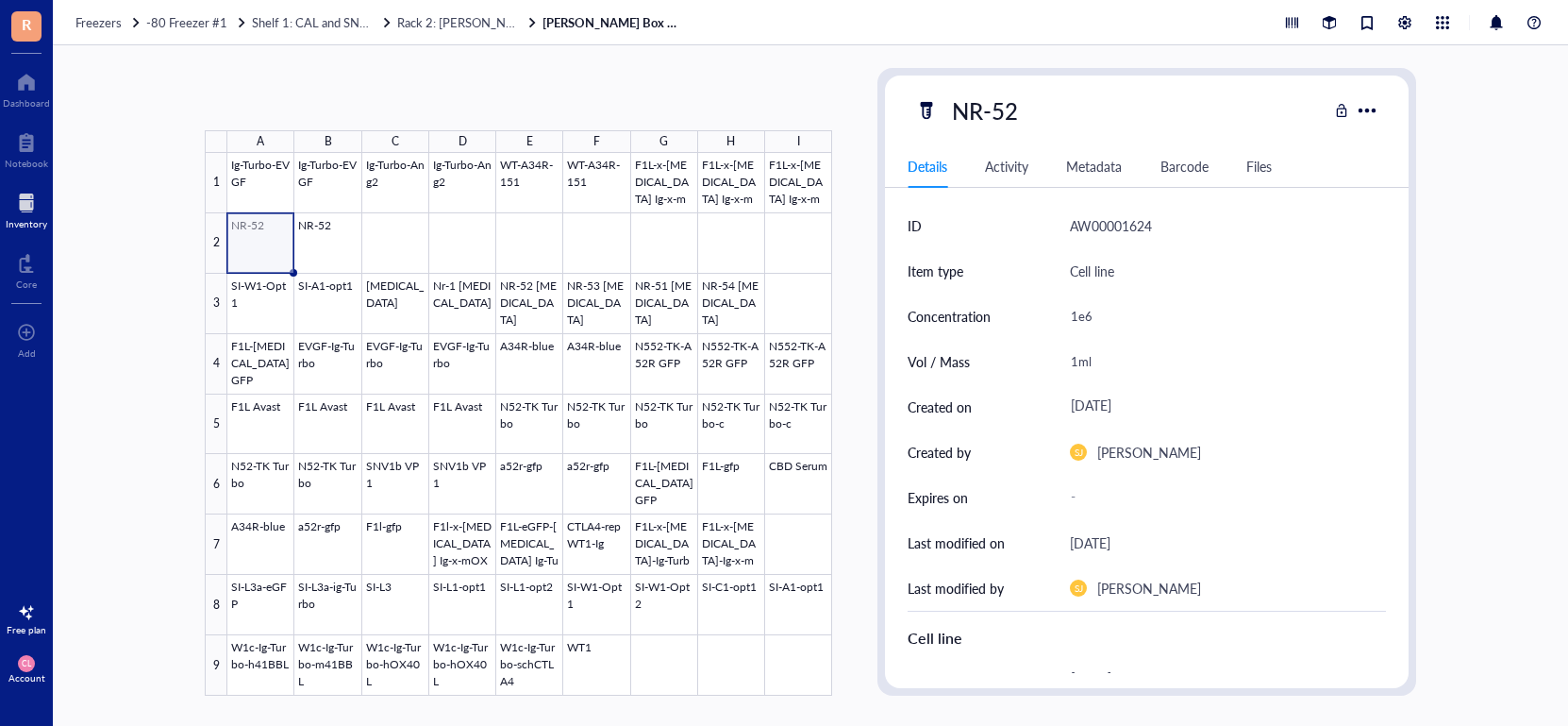
click at [345, 257] on div at bounding box center [530, 424] width 605 height 543
